Goal: Information Seeking & Learning: Find specific fact

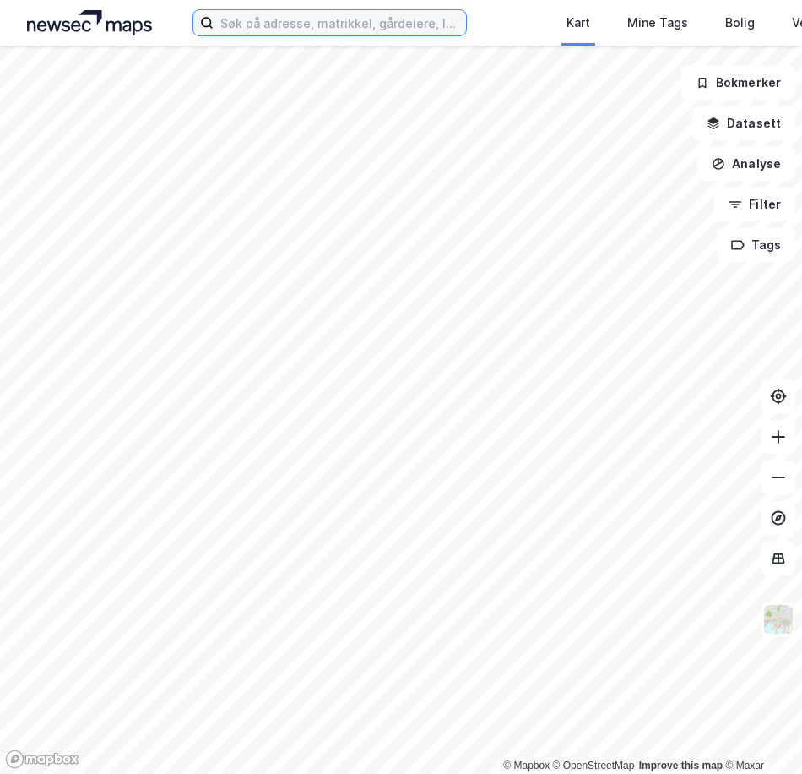
click at [255, 21] on input at bounding box center [340, 22] width 252 height 25
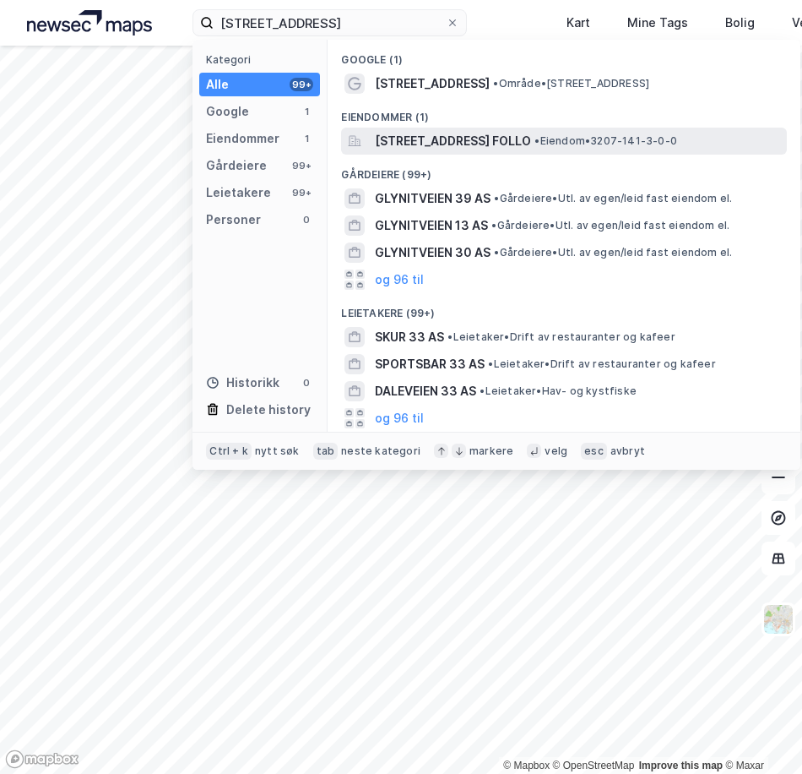
click at [476, 142] on span "[STREET_ADDRESS] FOLLO" at bounding box center [453, 141] width 156 height 20
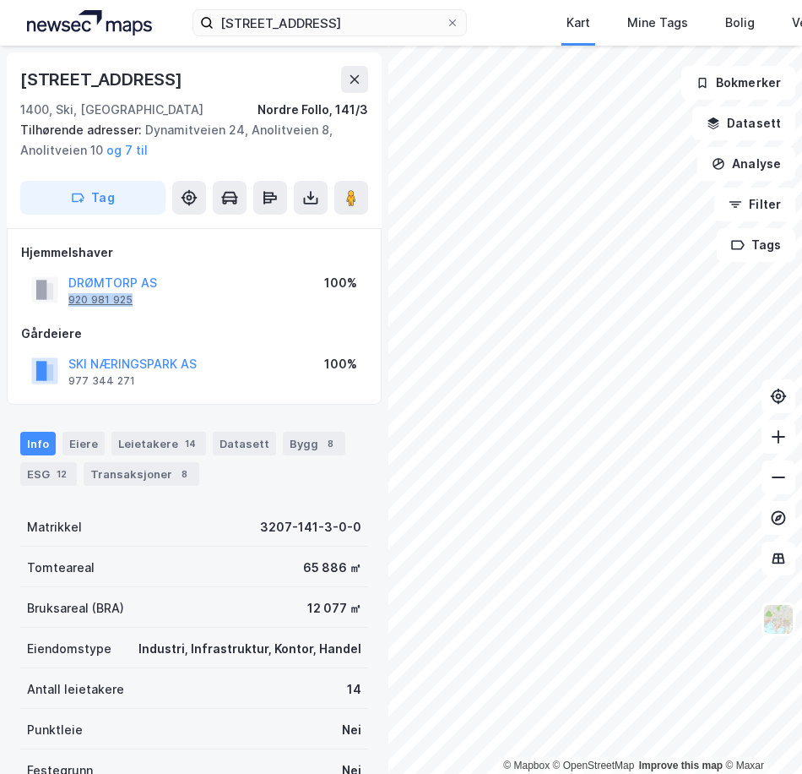
drag, startPoint x: 139, startPoint y: 299, endPoint x: 69, endPoint y: 305, distance: 70.3
click at [69, 305] on div "DRØMTORP AS 920 981 925" at bounding box center [112, 290] width 89 height 34
copy div "920 981 925"
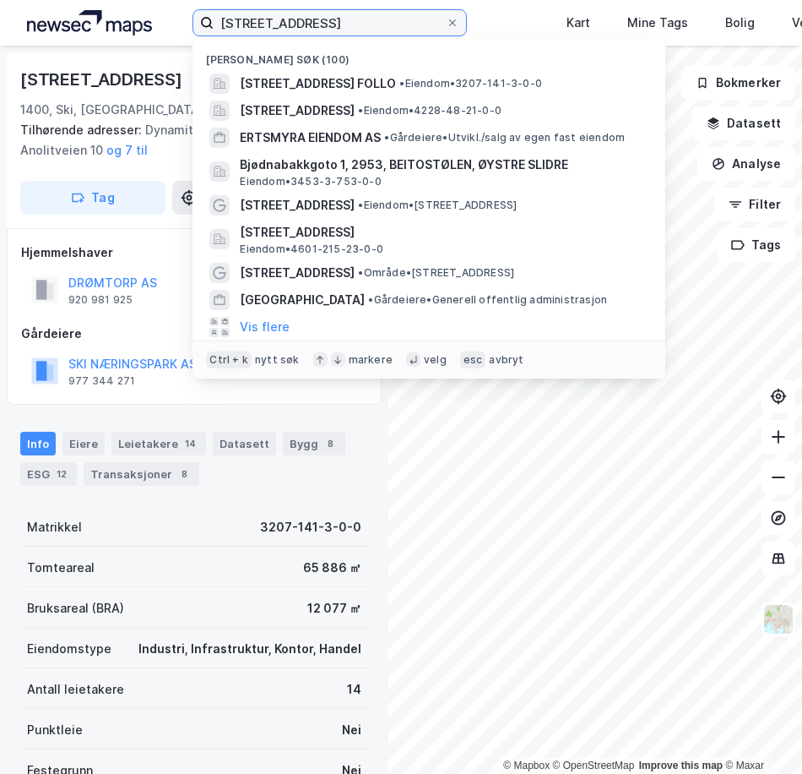
drag, startPoint x: 339, startPoint y: 28, endPoint x: -23, endPoint y: 10, distance: 361.9
click at [0, 10] on html "glynitveien 33 Nylige søk (100) [STREET_ADDRESS], [GEOGRAPHIC_DATA] • Eiendom •…" at bounding box center [401, 387] width 802 height 774
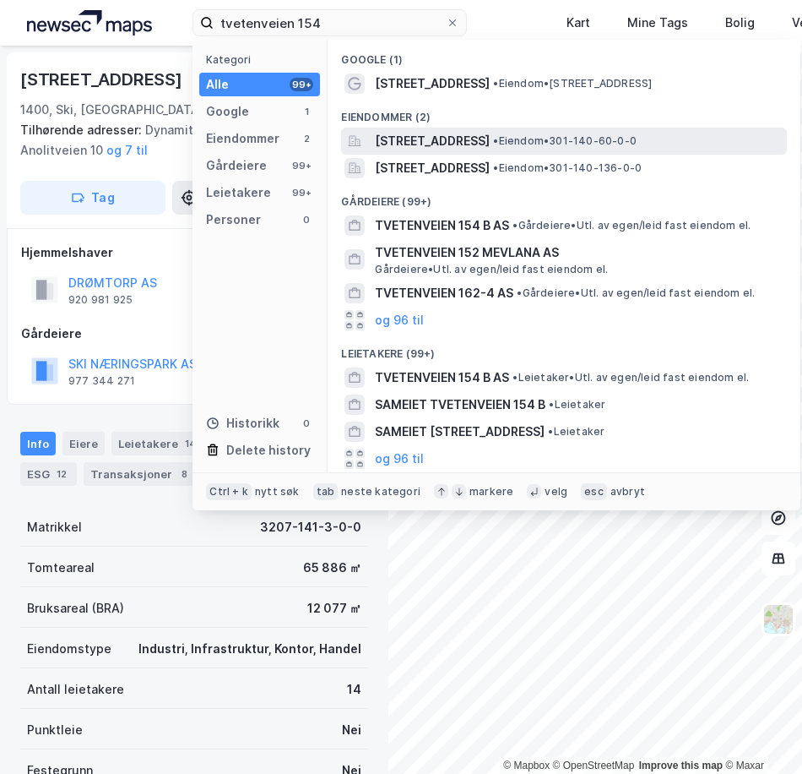
click at [448, 138] on span "[STREET_ADDRESS]" at bounding box center [432, 141] width 115 height 20
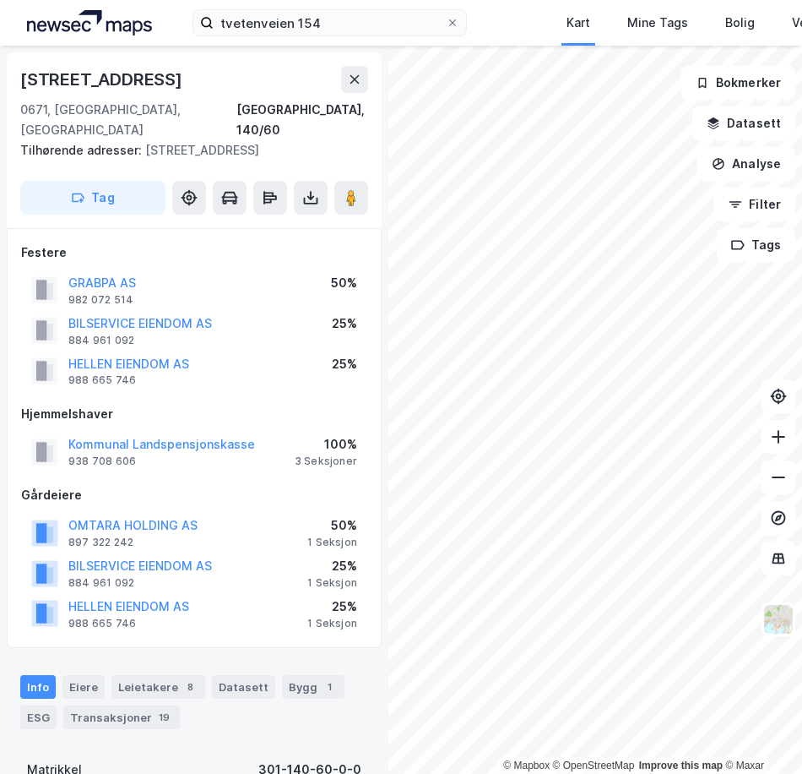
click at [215, 350] on div "HELLEN EIENDOM AS 988 665 746 25%" at bounding box center [194, 370] width 346 height 41
drag, startPoint x: 140, startPoint y: 361, endPoint x: 65, endPoint y: 365, distance: 75.3
click at [65, 365] on div "HELLEN EIENDOM AS 988 665 746" at bounding box center [110, 371] width 158 height 34
copy div "988 665 746"
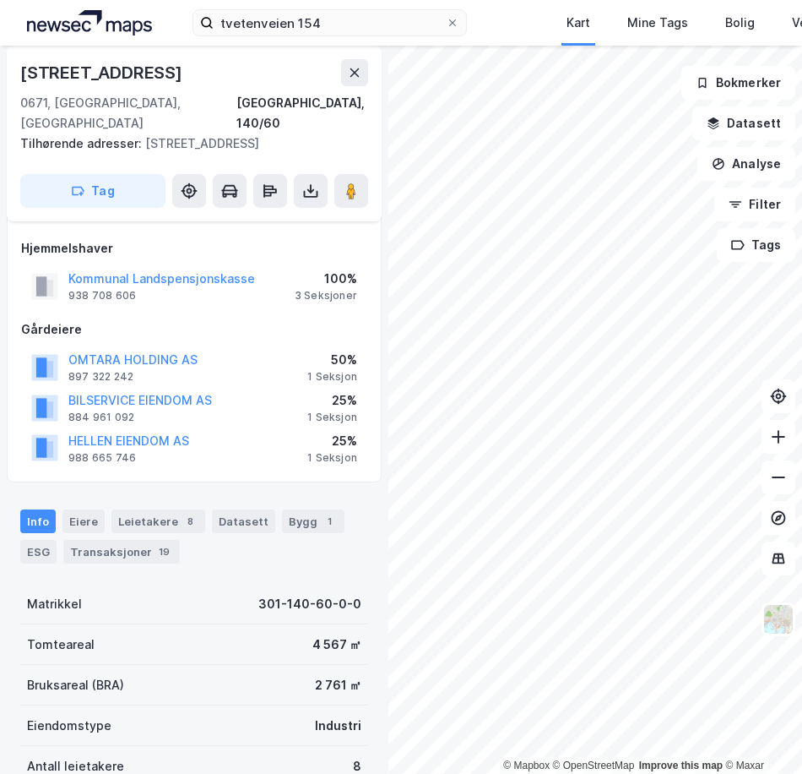
scroll to position [169, 0]
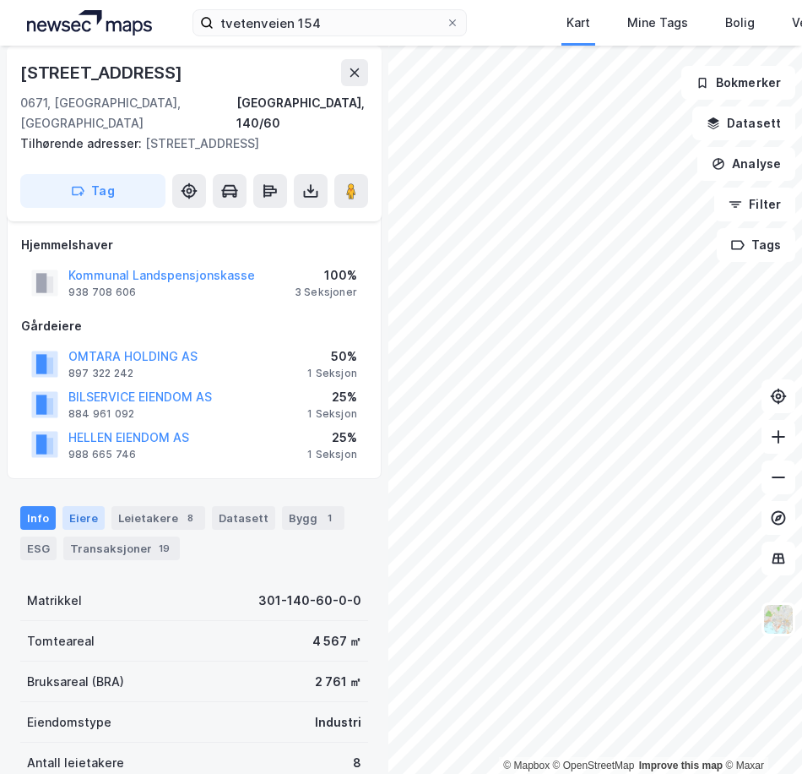
click at [93, 506] on div "Eiere" at bounding box center [83, 518] width 42 height 24
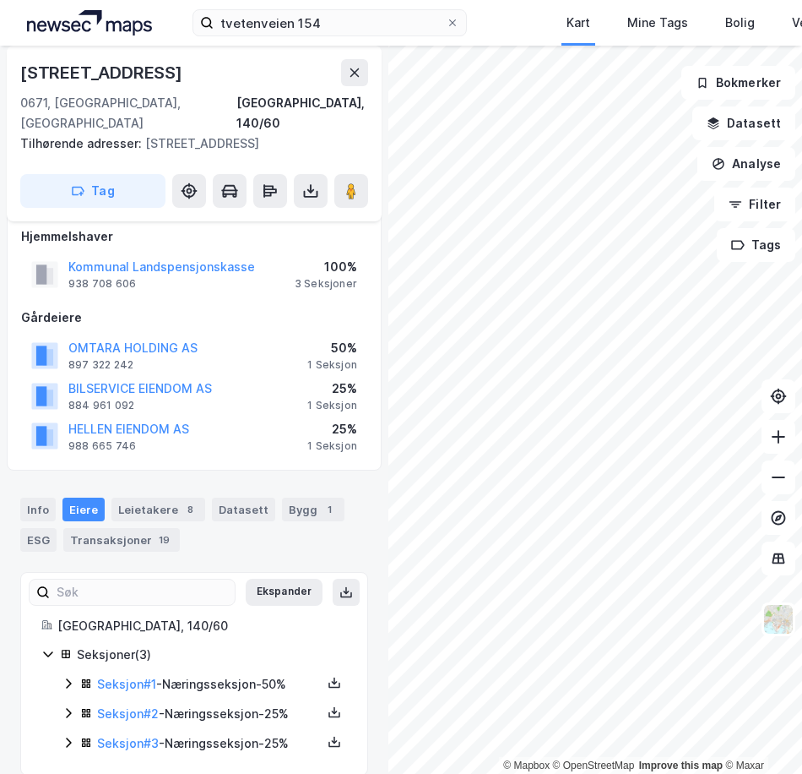
scroll to position [179, 0]
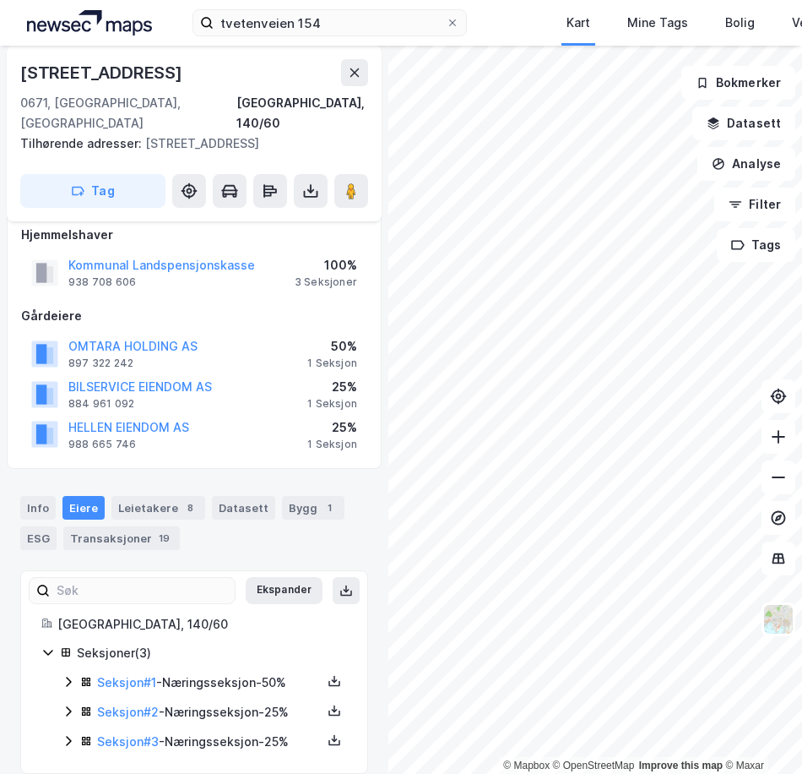
click at [79, 702] on div "Seksjon # 2 - Næringsseksjon - 25%" at bounding box center [204, 712] width 285 height 21
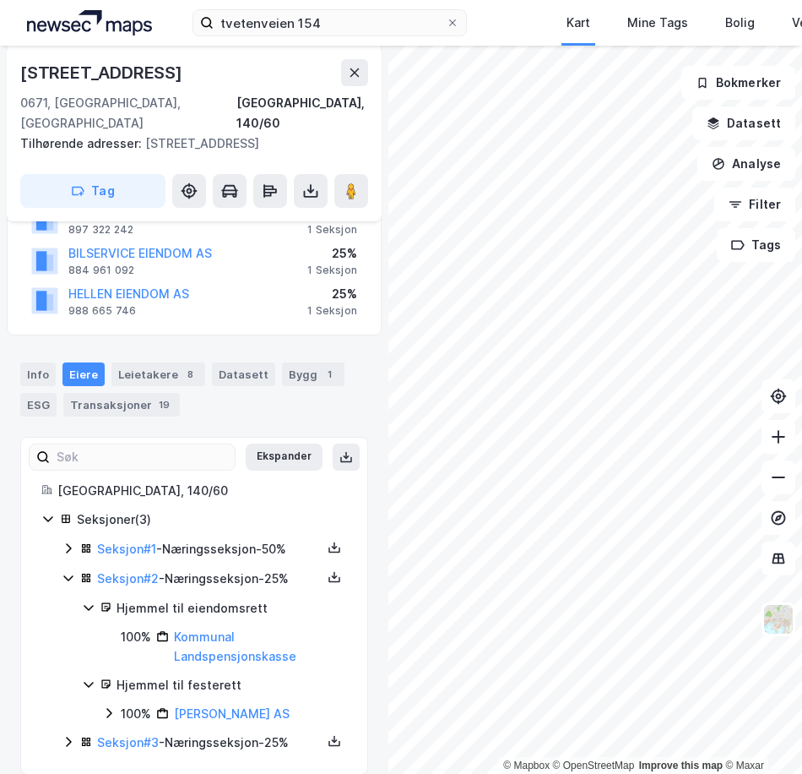
scroll to position [313, 0]
click at [58, 715] on div "Seksjoner ( 3 ) Seksjon # 1 - Næringsseksjon - 50% Seksjon # 2 - Næringsseksjon…" at bounding box center [194, 630] width 306 height 244
click at [68, 736] on icon at bounding box center [68, 741] width 5 height 10
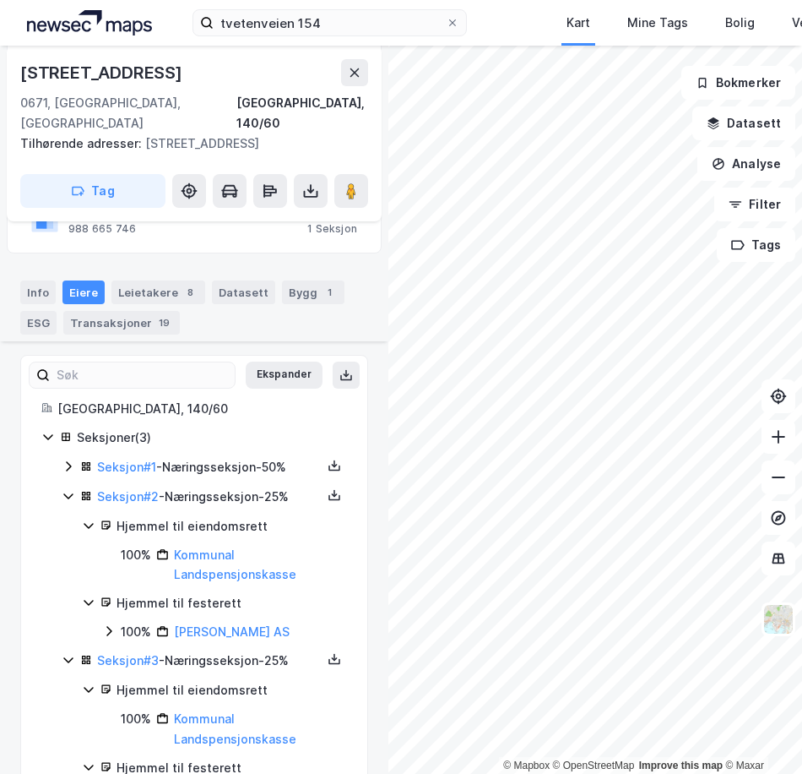
scroll to position [448, 0]
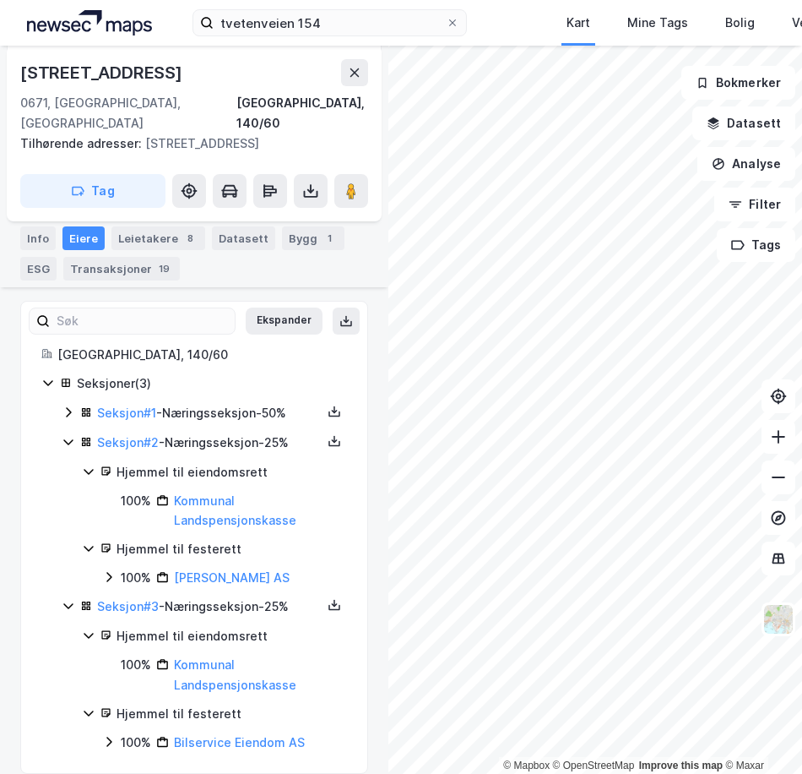
click at [106, 735] on icon at bounding box center [109, 742] width 14 height 14
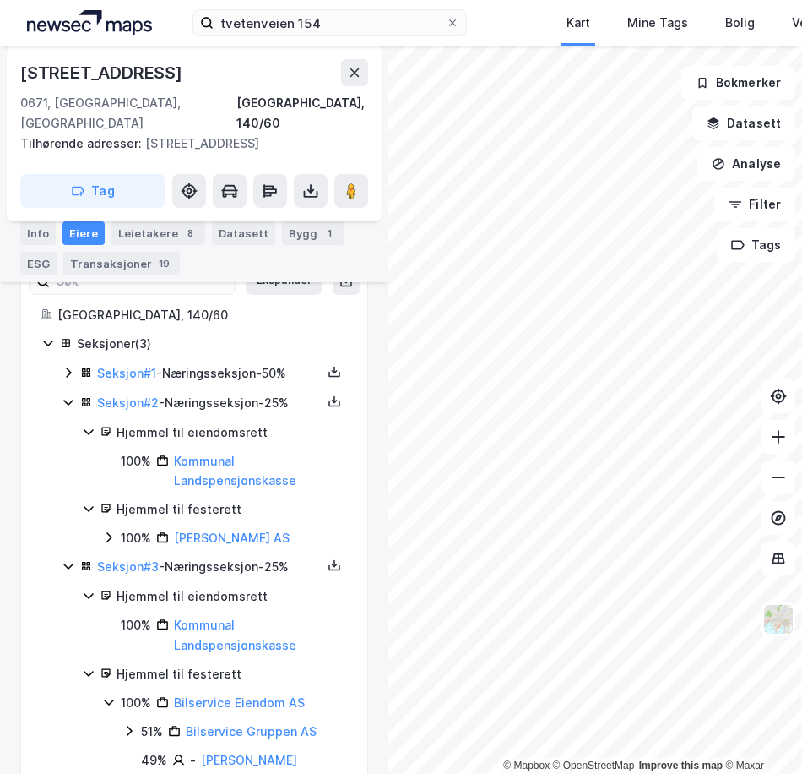
scroll to position [506, 0]
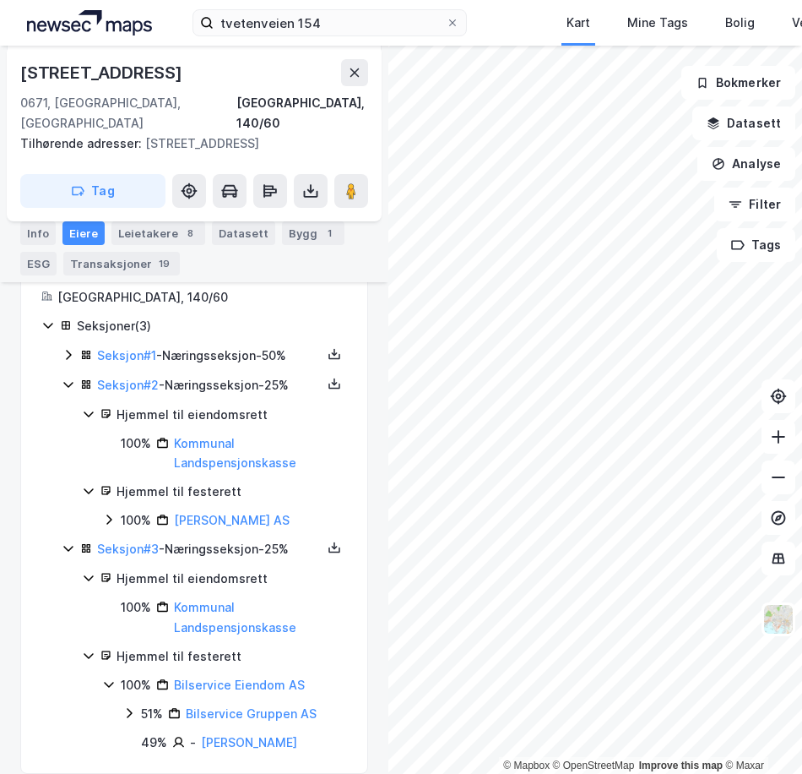
click at [93, 575] on icon at bounding box center [88, 578] width 9 height 6
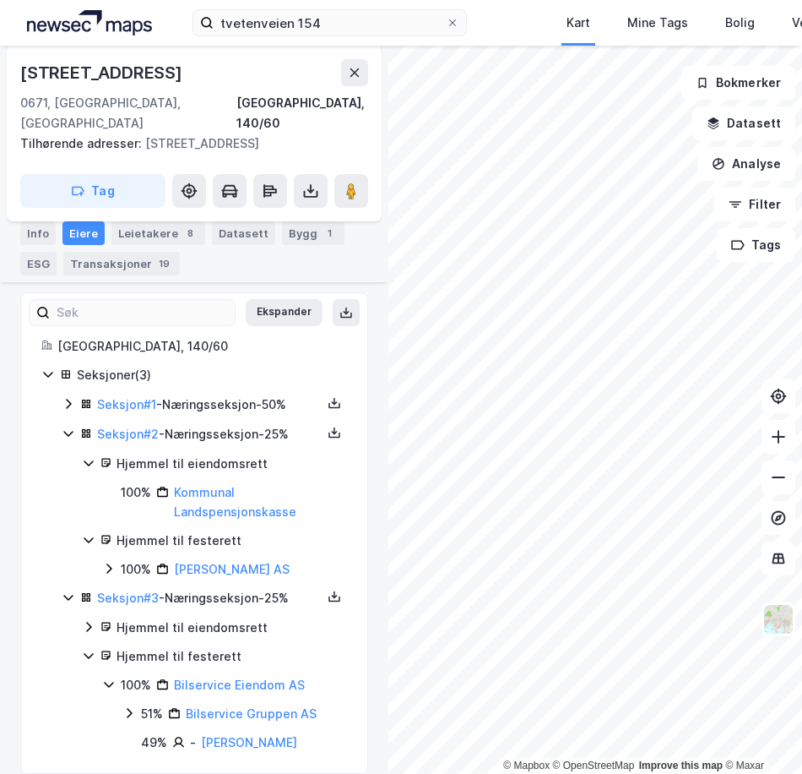
click at [92, 649] on icon at bounding box center [89, 656] width 14 height 14
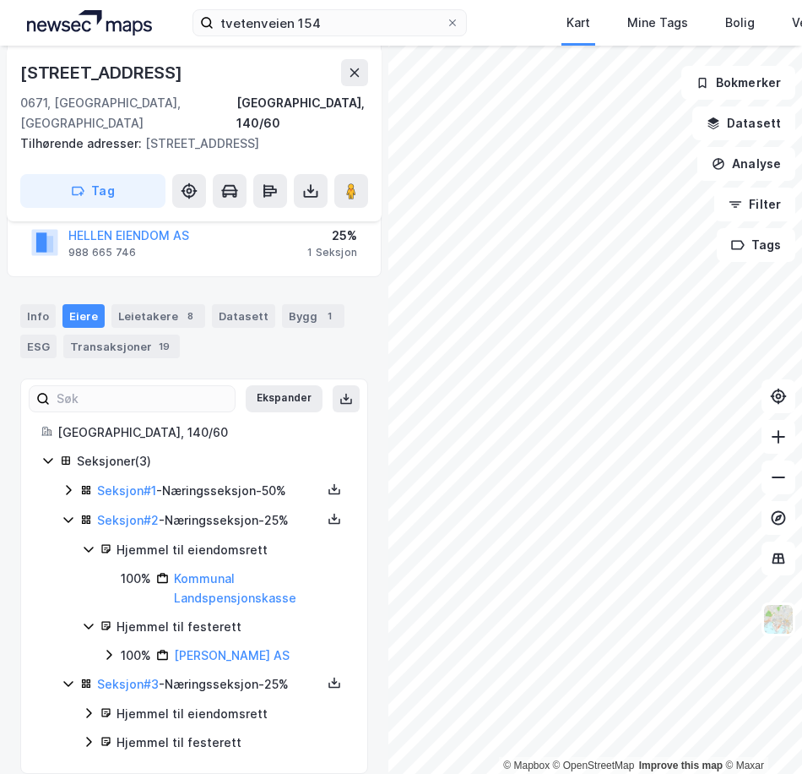
scroll to position [371, 0]
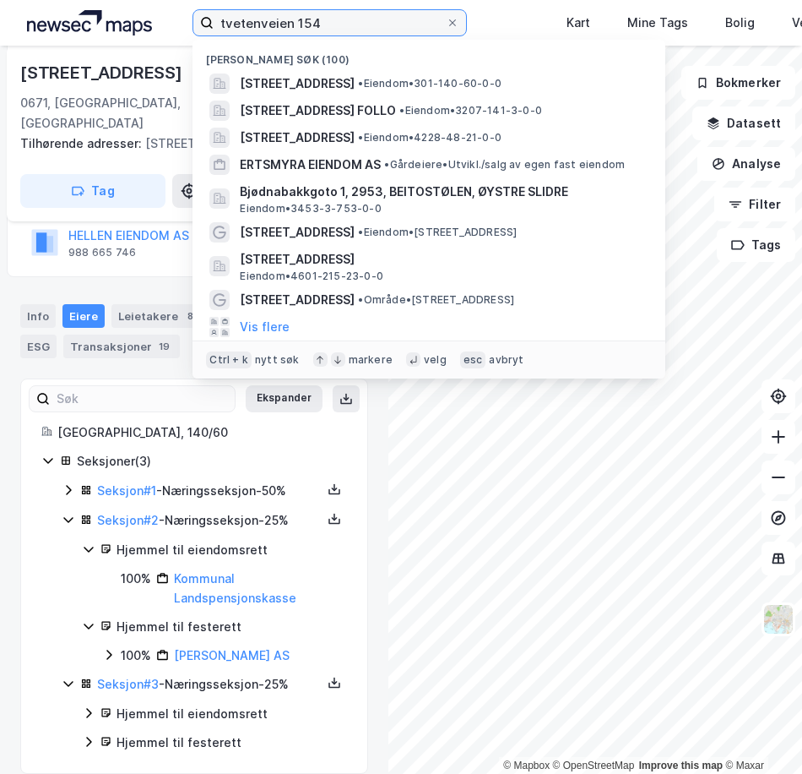
drag, startPoint x: 337, startPoint y: 29, endPoint x: 39, endPoint y: 39, distance: 298.3
click at [39, 39] on div "tvetenveien 154 Nylige søk (100) [STREET_ADDRESS] • Eiendom • 301-140-60-0-0 Gl…" at bounding box center [401, 23] width 802 height 46
type input "[STREET_ADDRESS]"
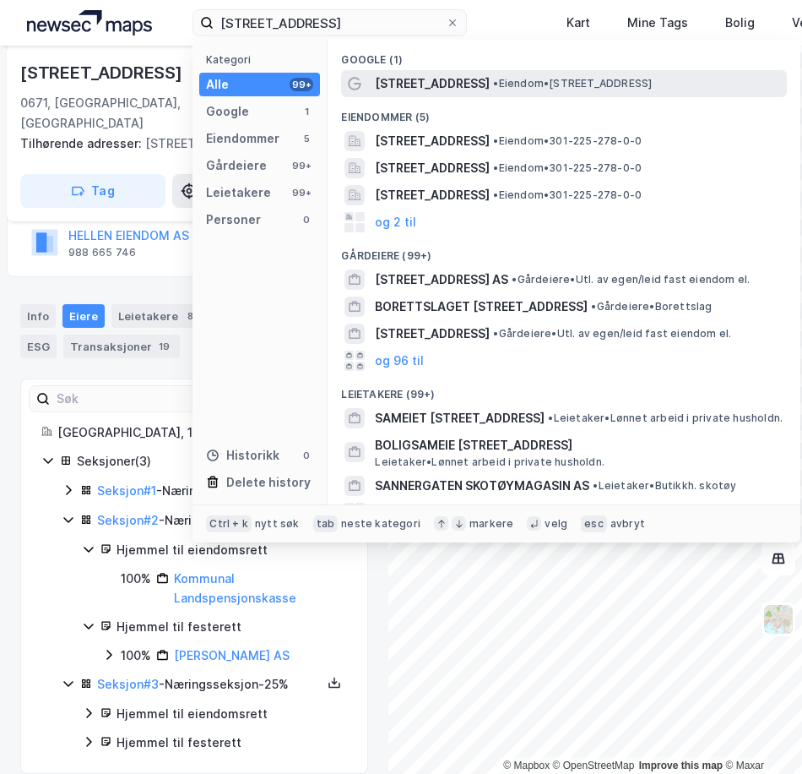
click at [436, 89] on span "[STREET_ADDRESS]" at bounding box center [432, 83] width 115 height 20
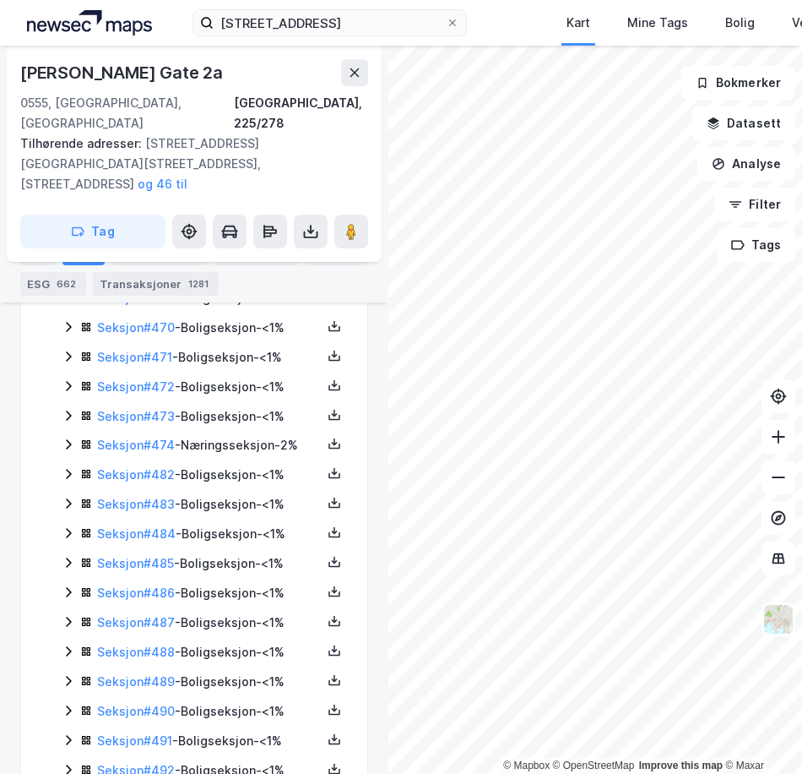
scroll to position [14792, 0]
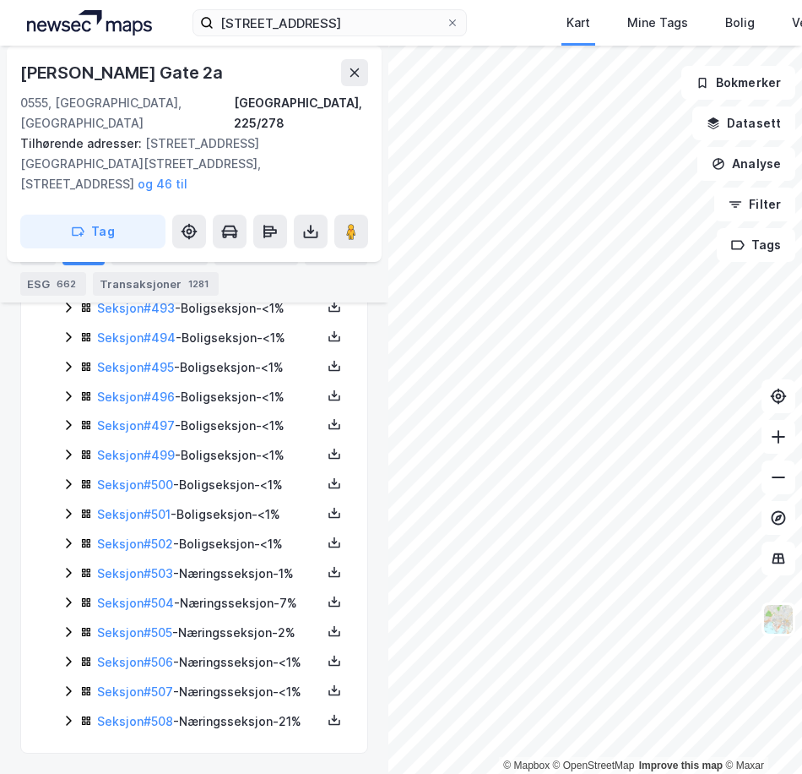
click at [67, 566] on icon at bounding box center [69, 573] width 14 height 14
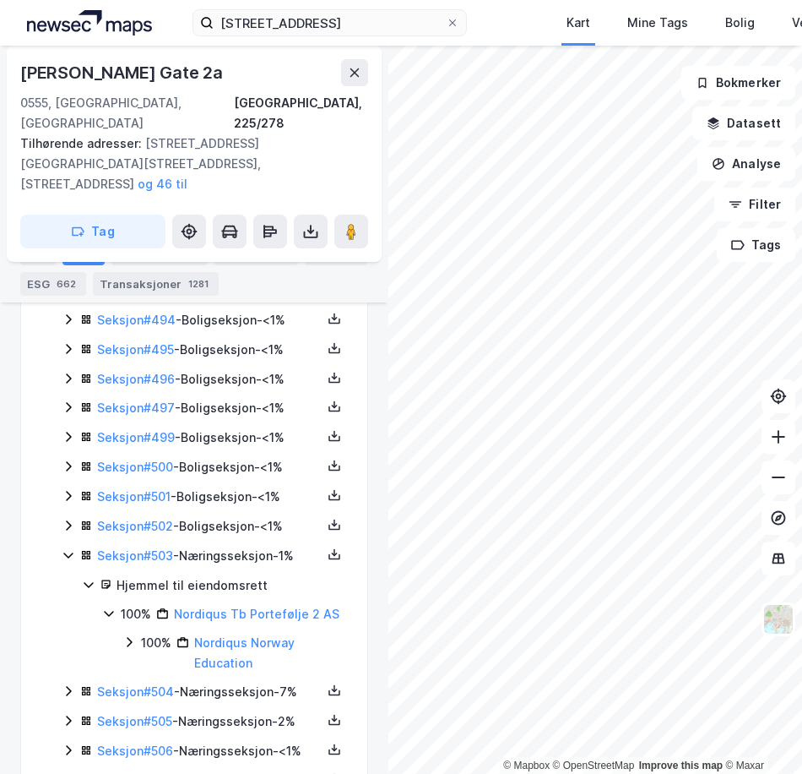
scroll to position [14877, 0]
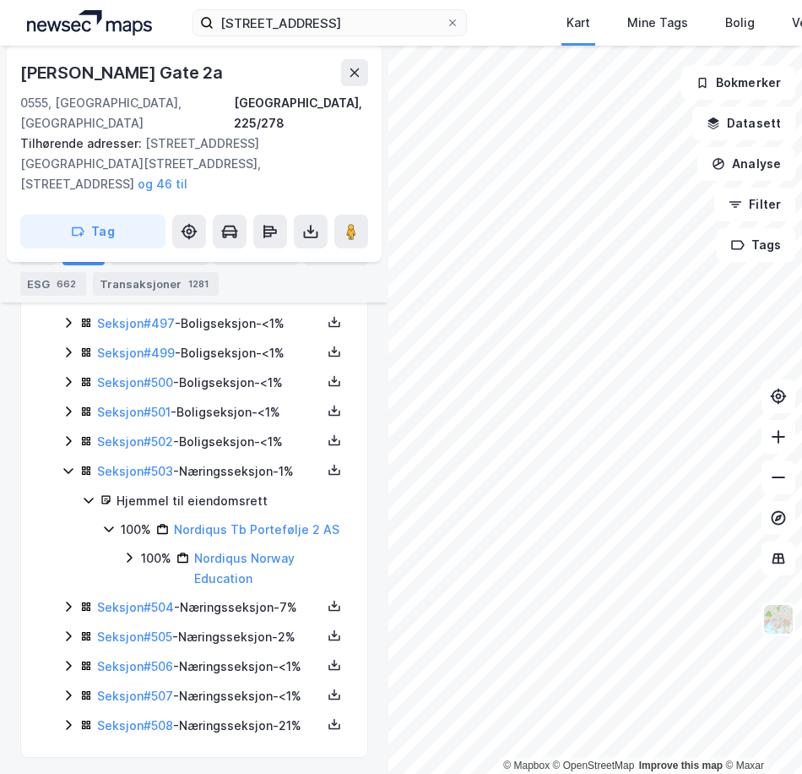
click at [69, 600] on icon at bounding box center [69, 607] width 14 height 14
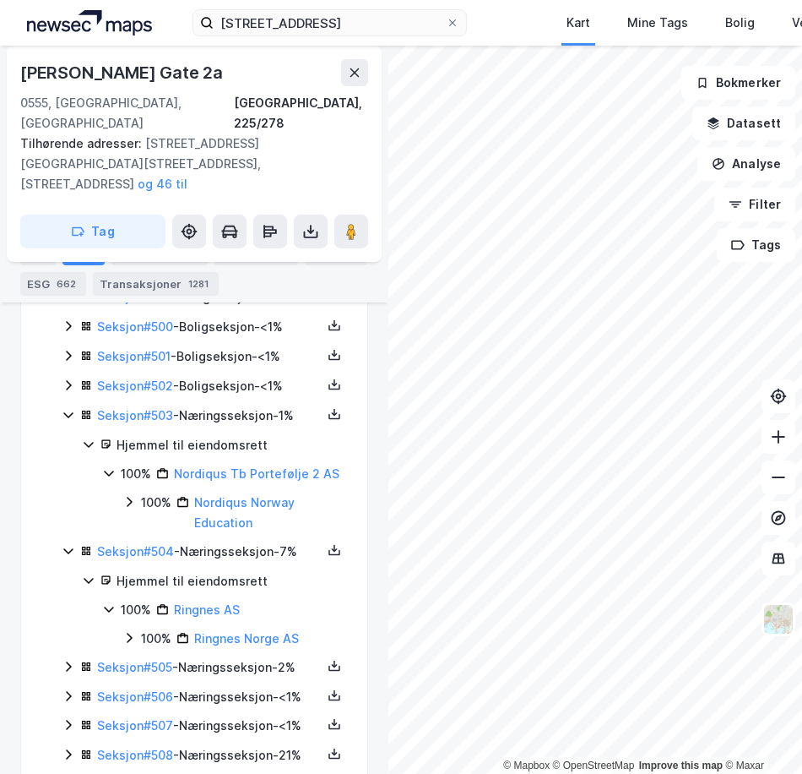
scroll to position [14961, 0]
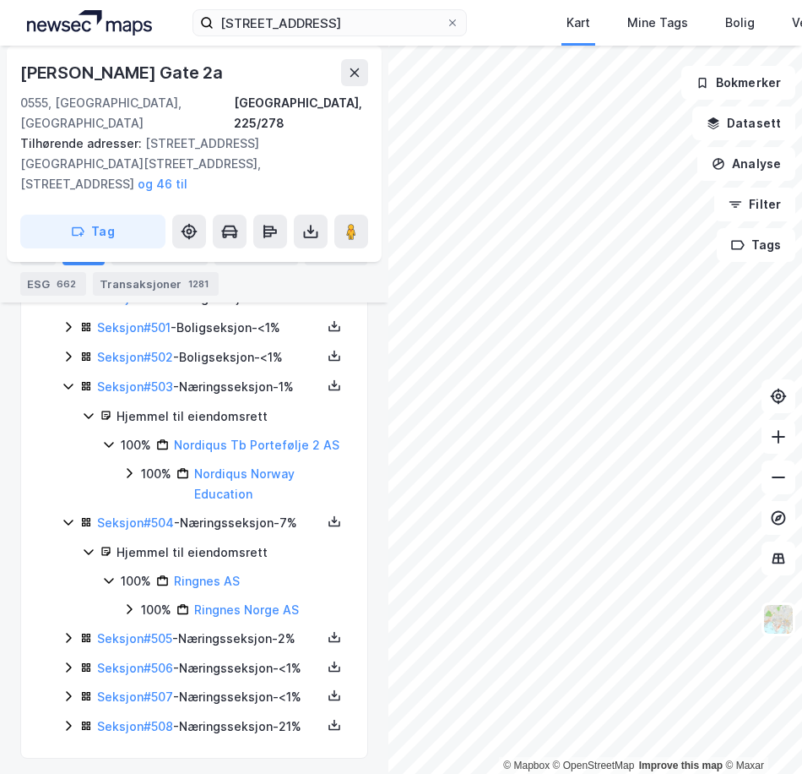
click at [65, 631] on icon at bounding box center [69, 638] width 14 height 14
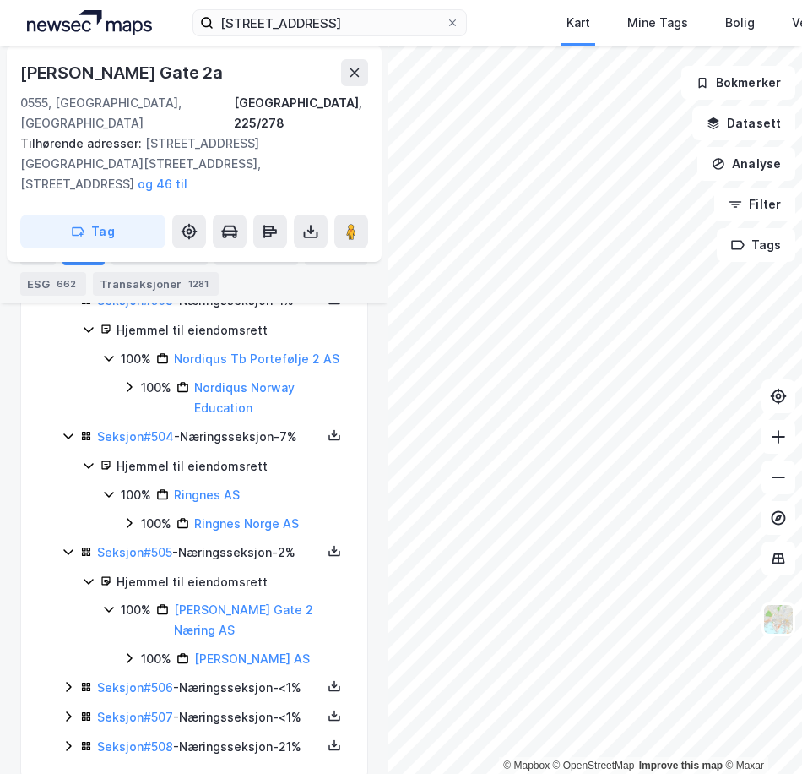
scroll to position [15090, 0]
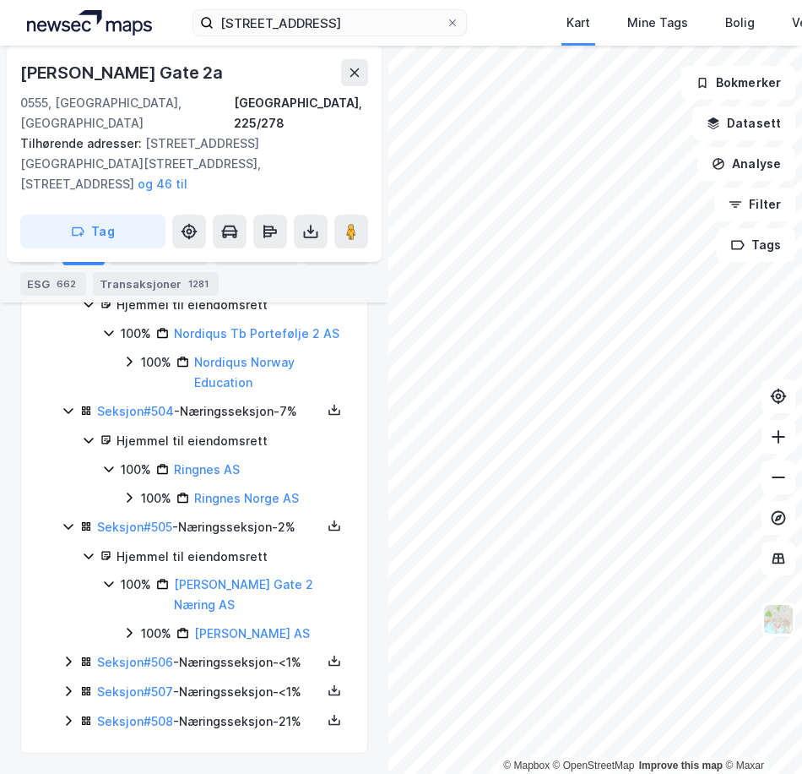
click at [71, 654] on icon at bounding box center [69, 661] width 14 height 14
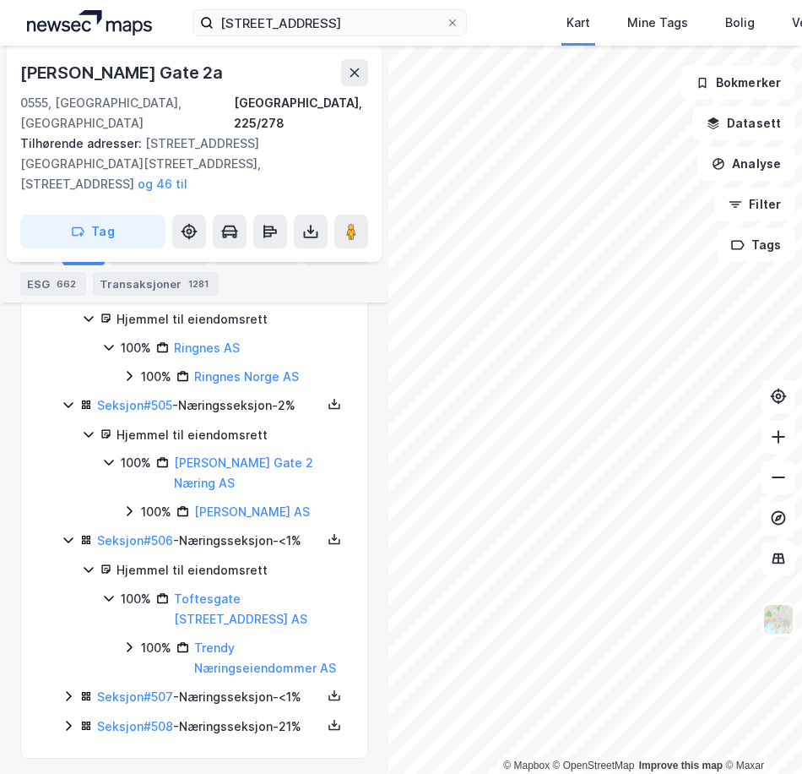
scroll to position [15197, 0]
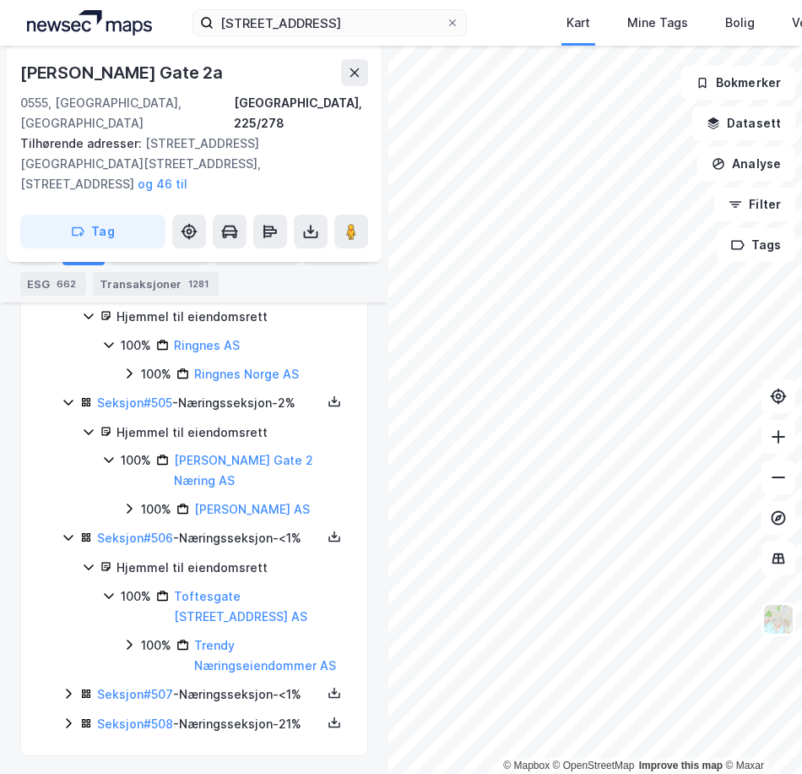
click at [63, 687] on icon at bounding box center [69, 694] width 14 height 14
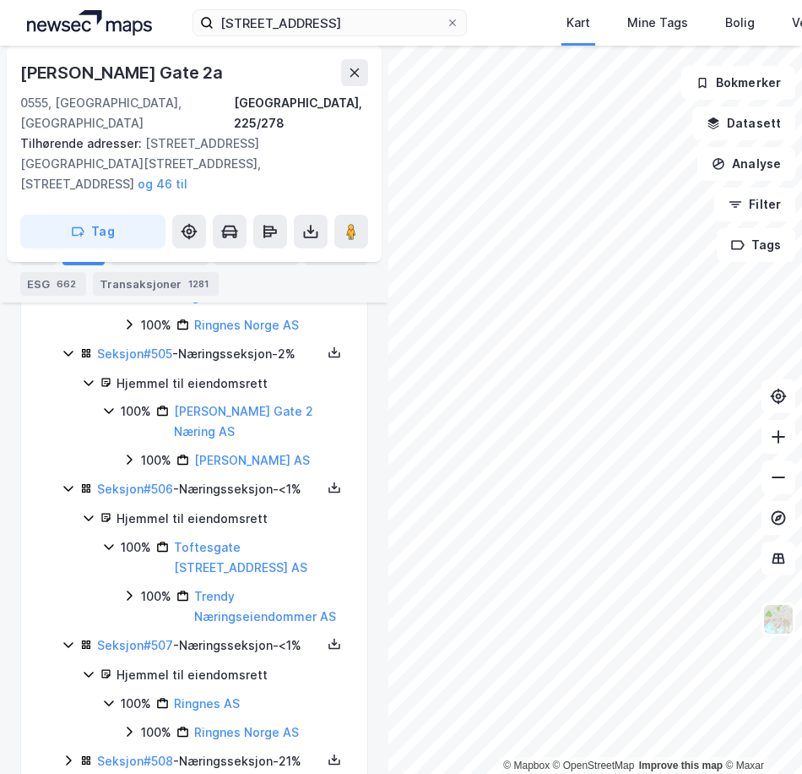
scroll to position [15283, 0]
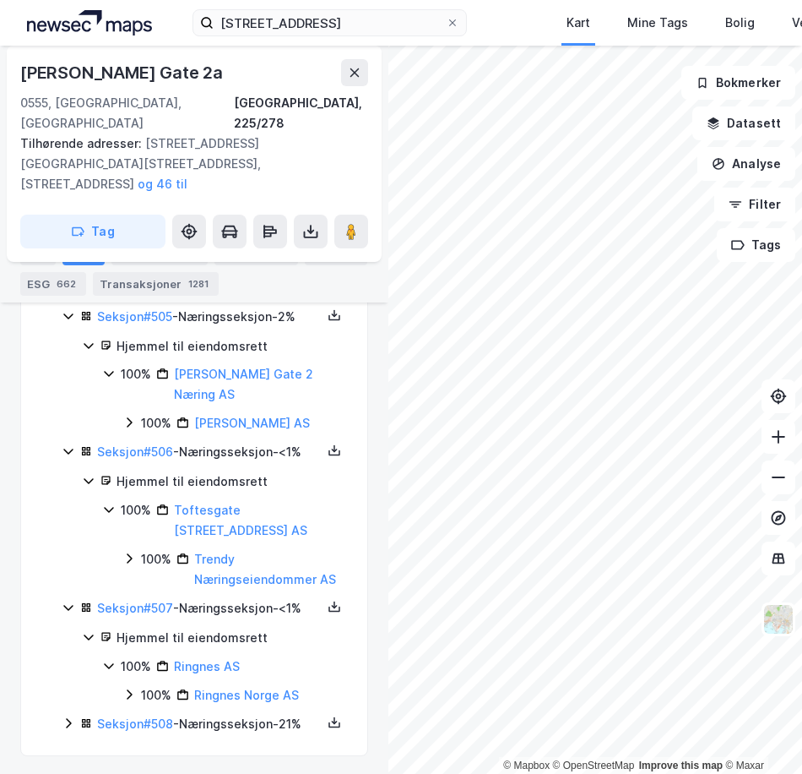
click at [68, 716] on icon at bounding box center [69, 723] width 14 height 14
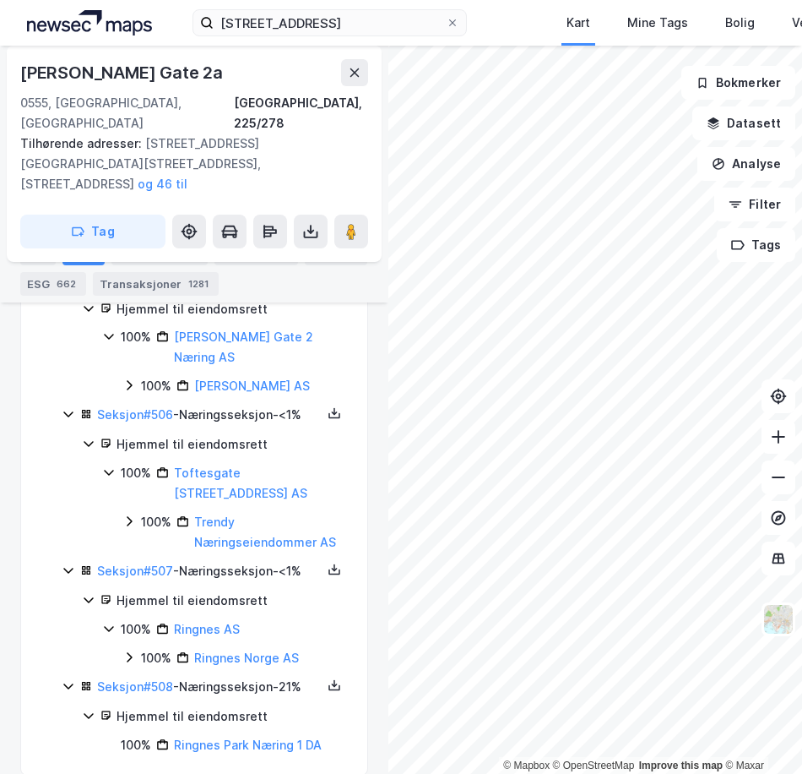
scroll to position [15340, 0]
